Goal: Information Seeking & Learning: Learn about a topic

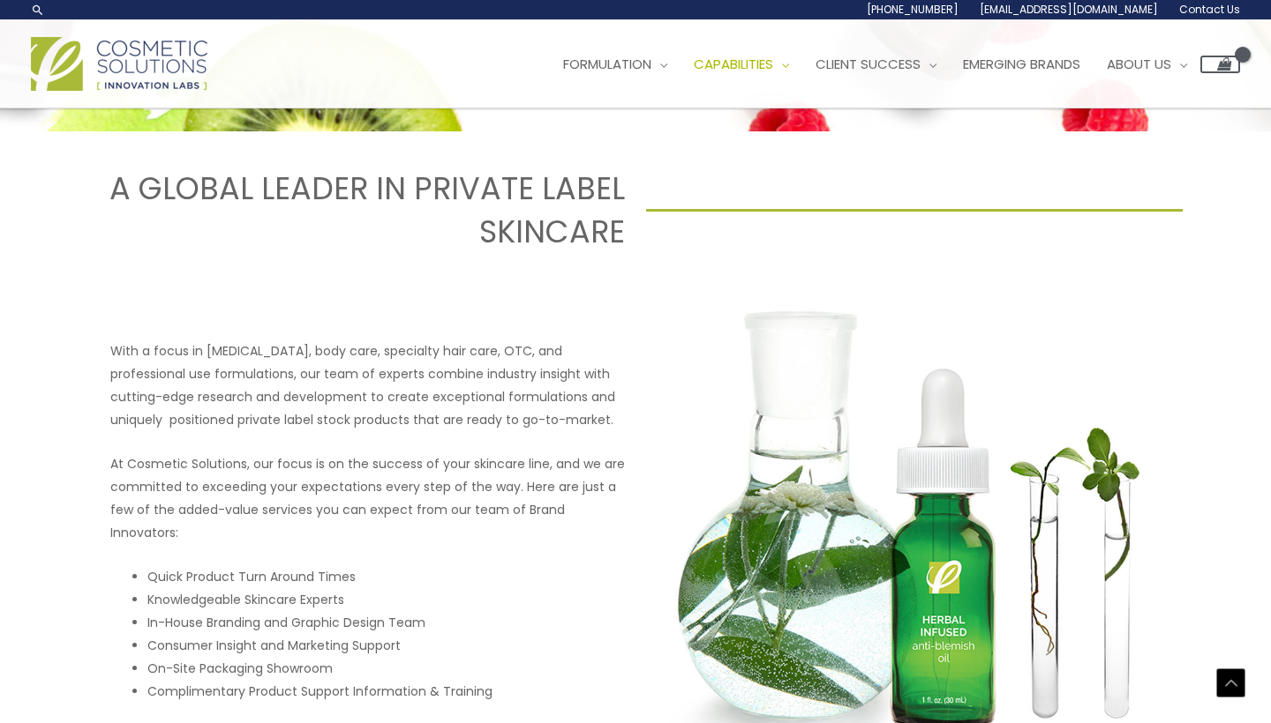
scroll to position [578, 0]
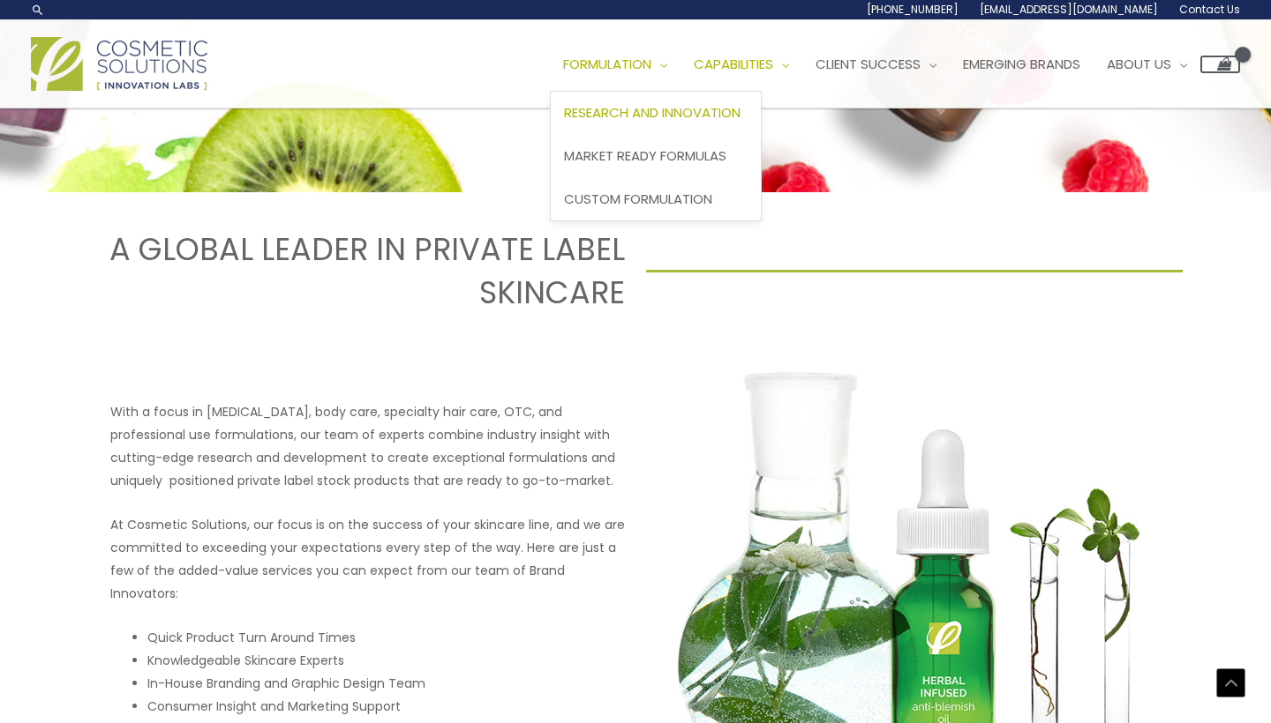
click at [667, 108] on span "Research and Innovation" at bounding box center [652, 112] width 176 height 19
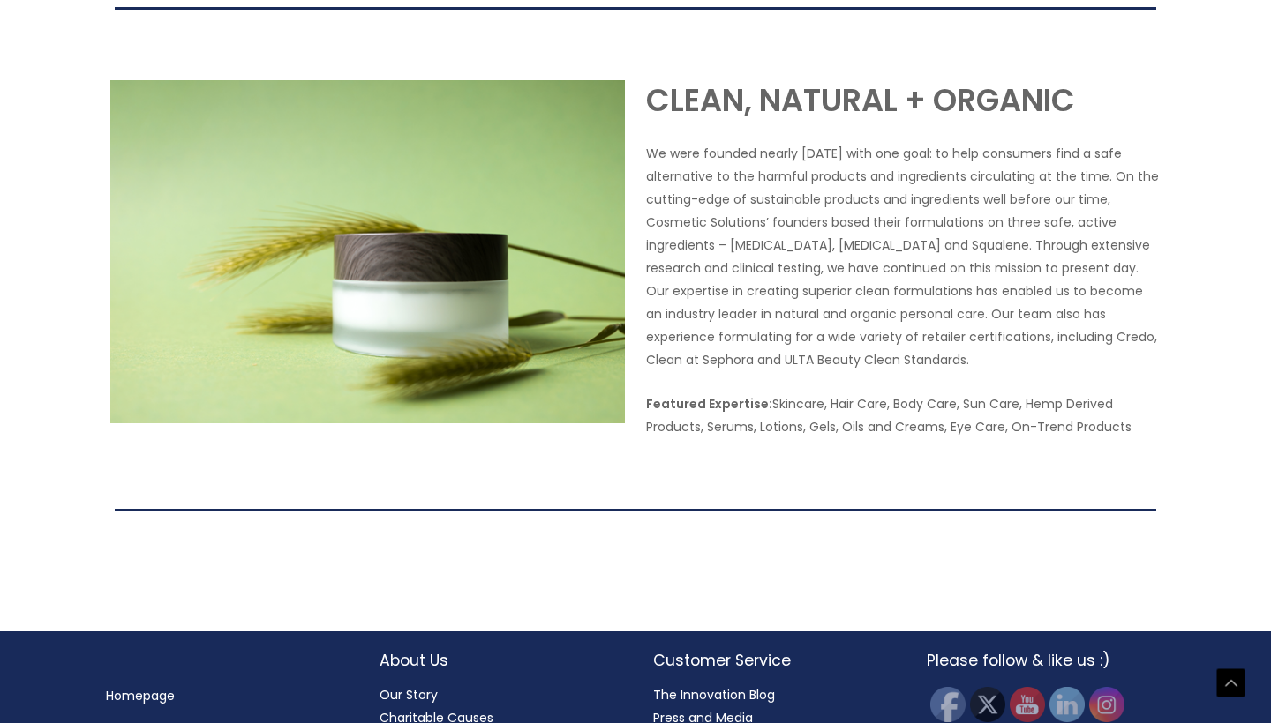
scroll to position [3405, 0]
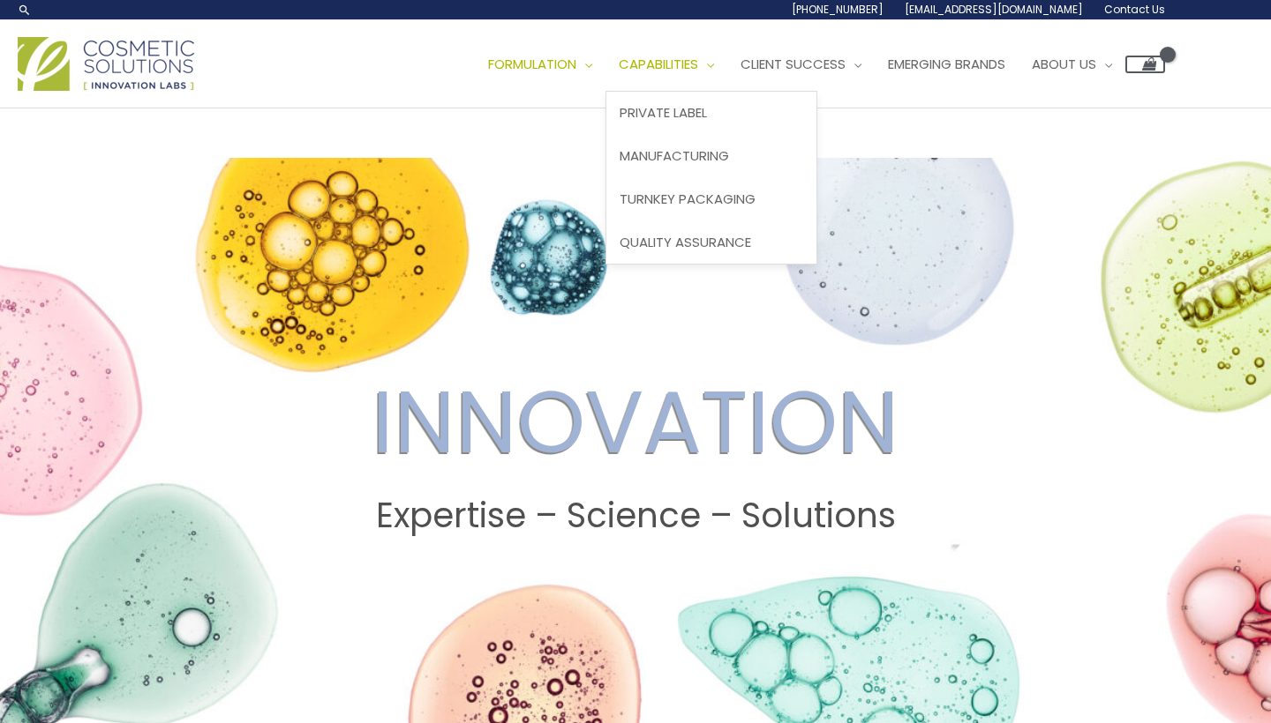
scroll to position [0, 0]
click at [729, 154] on span "Manufacturing" at bounding box center [673, 155] width 109 height 19
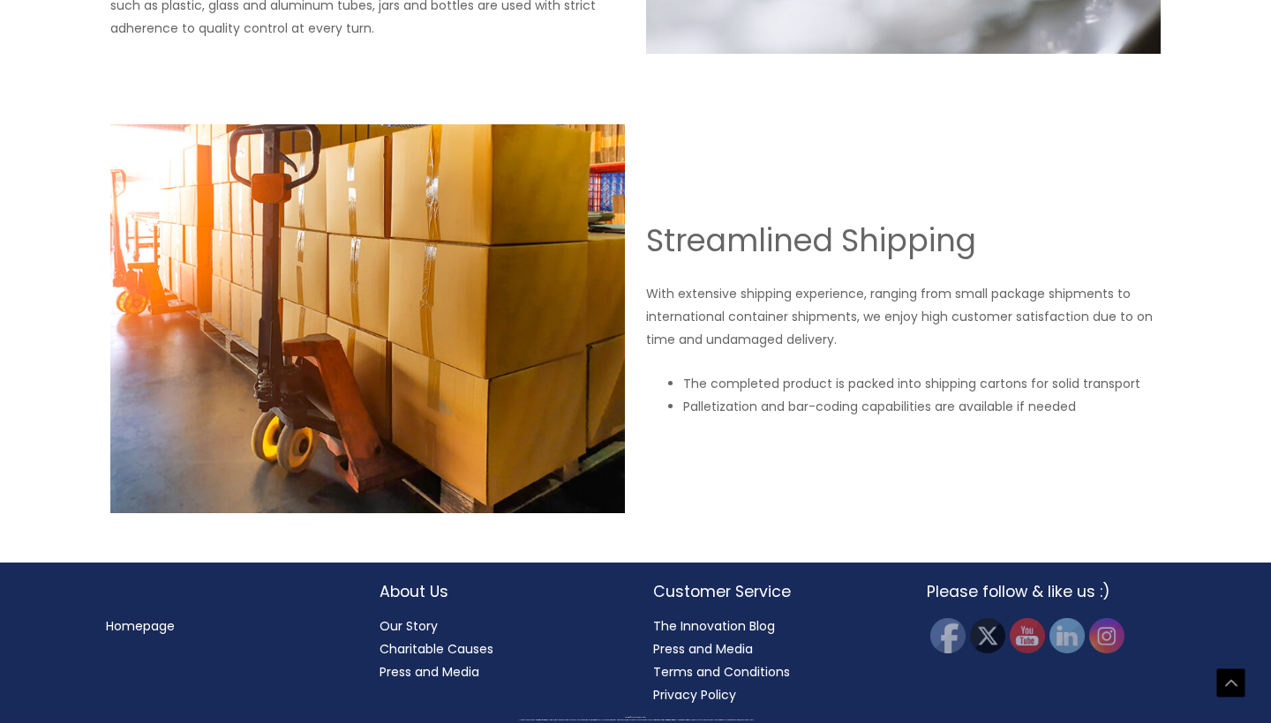
scroll to position [3043, 0]
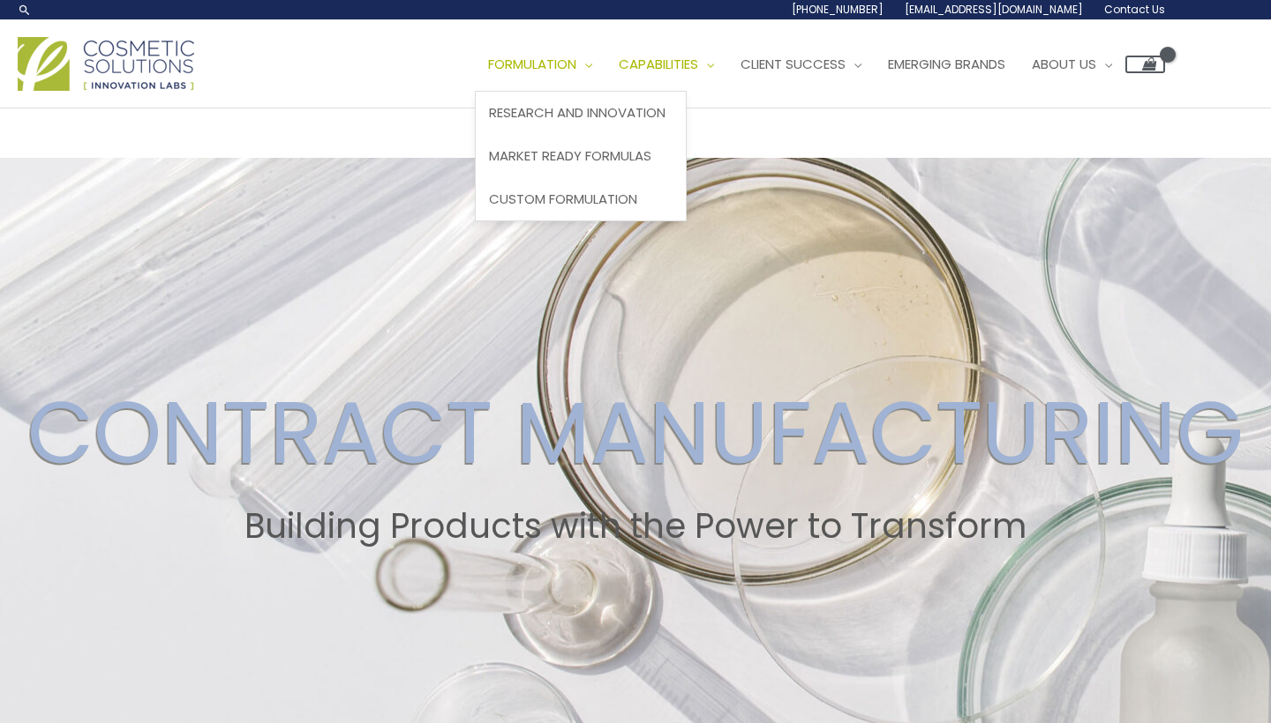
scroll to position [0, 0]
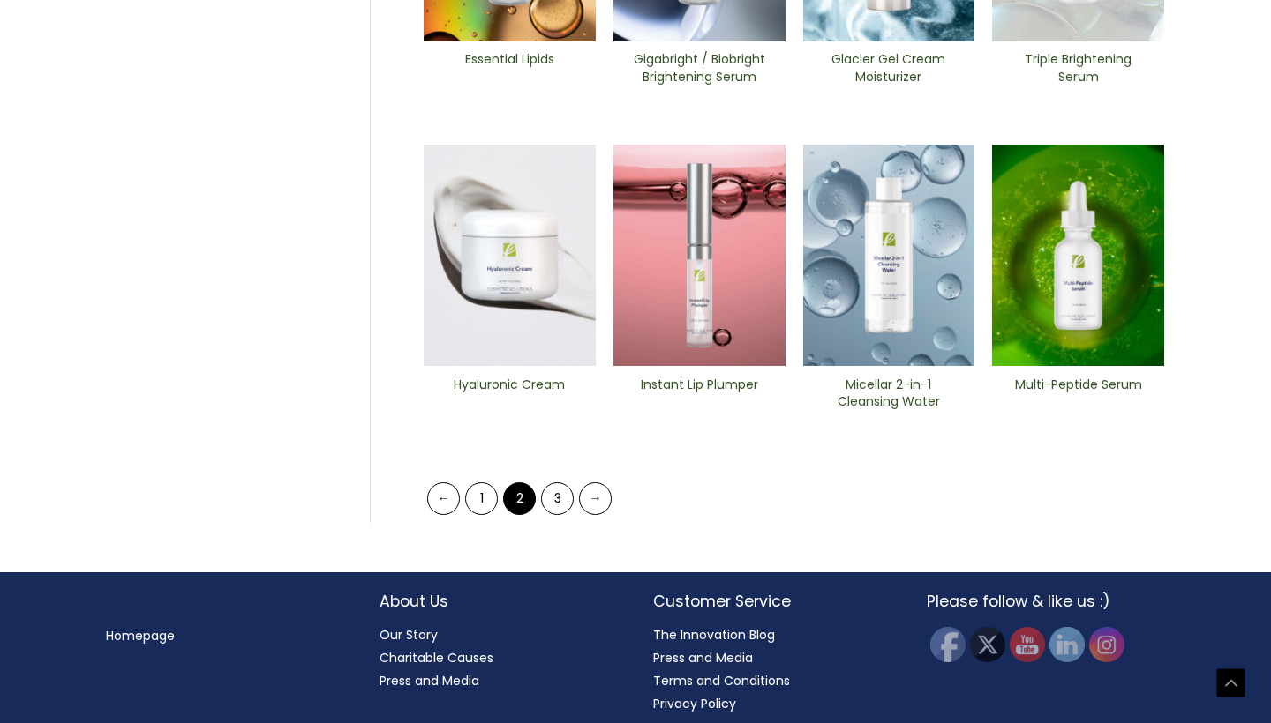
scroll to position [768, 0]
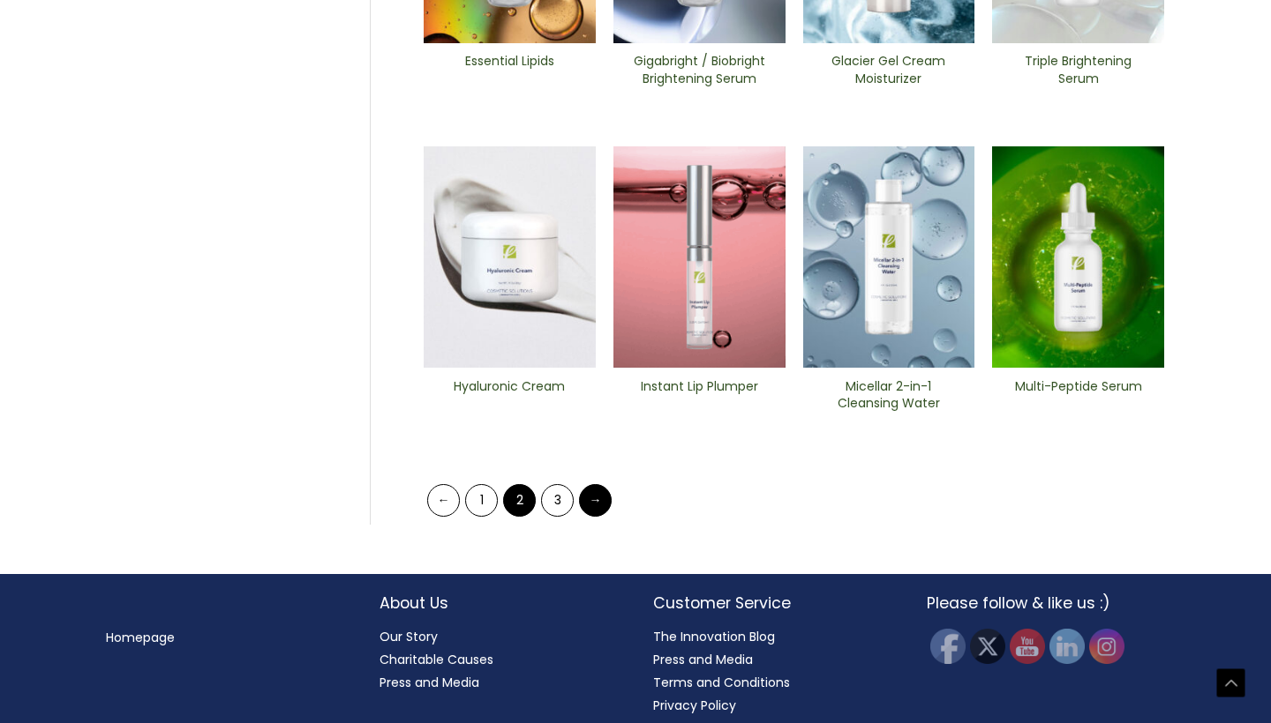
click at [609, 495] on link "→" at bounding box center [595, 500] width 33 height 33
